Goal: Information Seeking & Learning: Stay updated

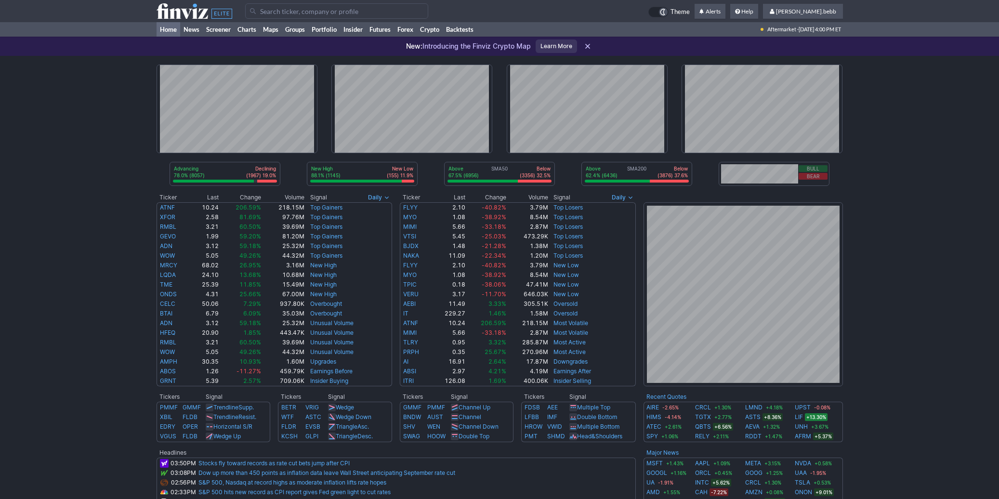
click at [185, 13] on use at bounding box center [195, 10] width 76 height 15
click at [175, 9] on icon at bounding box center [195, 10] width 76 height 15
click at [190, 19] on td at bounding box center [201, 11] width 89 height 22
click at [915, 273] on div "Advancing 78.0% (8062) Declining (1945) 18.8% New High 88.1% (1146) New Low (15…" at bounding box center [499, 395] width 999 height 678
click at [195, 7] on use at bounding box center [195, 10] width 76 height 15
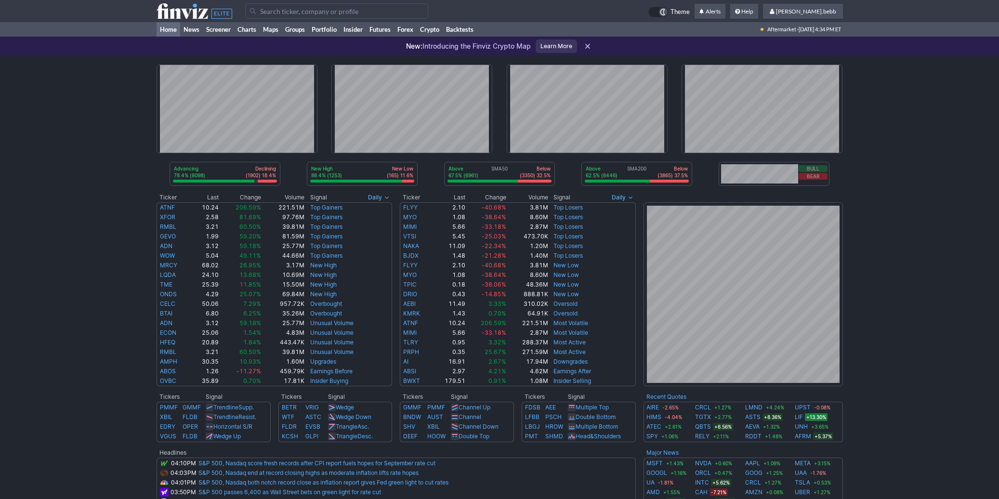
click at [183, 14] on icon at bounding box center [195, 10] width 76 height 15
drag, startPoint x: 197, startPoint y: 11, endPoint x: 191, endPoint y: 11, distance: 5.8
click at [197, 11] on icon at bounding box center [195, 10] width 76 height 15
